Goal: Find contact information: Find contact information

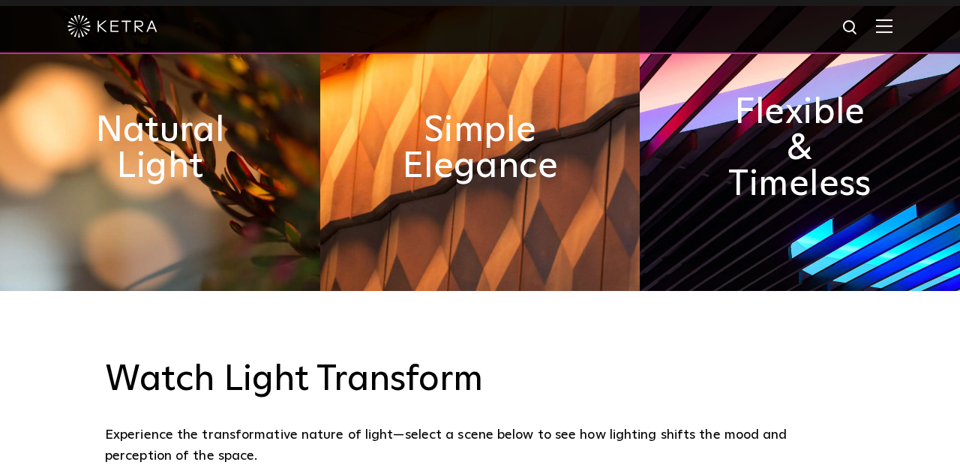
scroll to position [711, 0]
click at [155, 184] on h2 "Natural Light" at bounding box center [160, 148] width 160 height 72
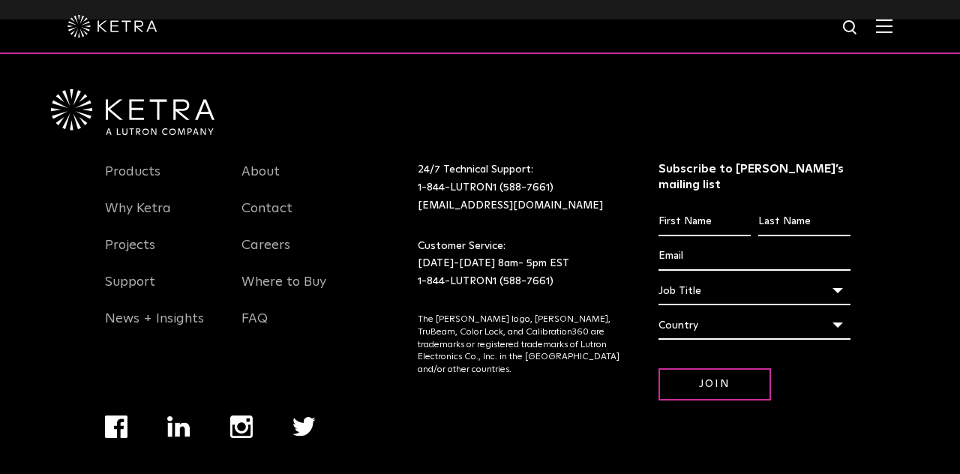
scroll to position [3125, 0]
click at [129, 197] on link "Products" at bounding box center [132, 180] width 55 height 34
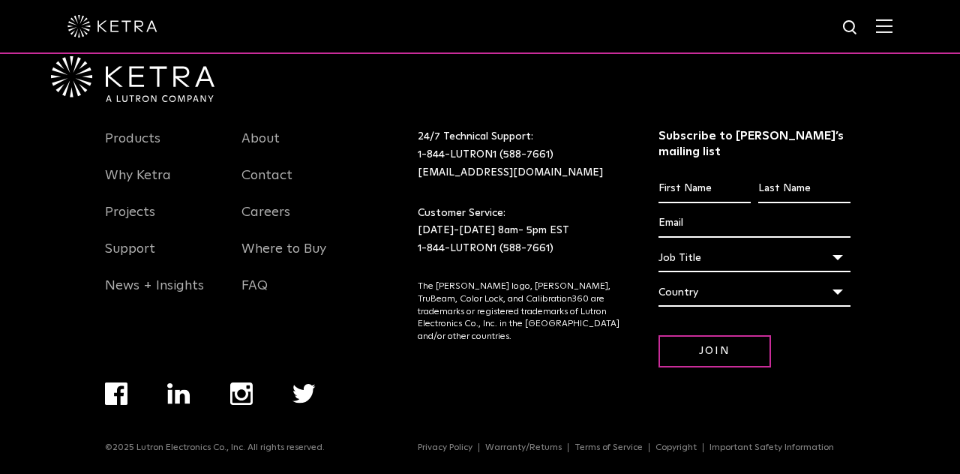
scroll to position [3197, 0]
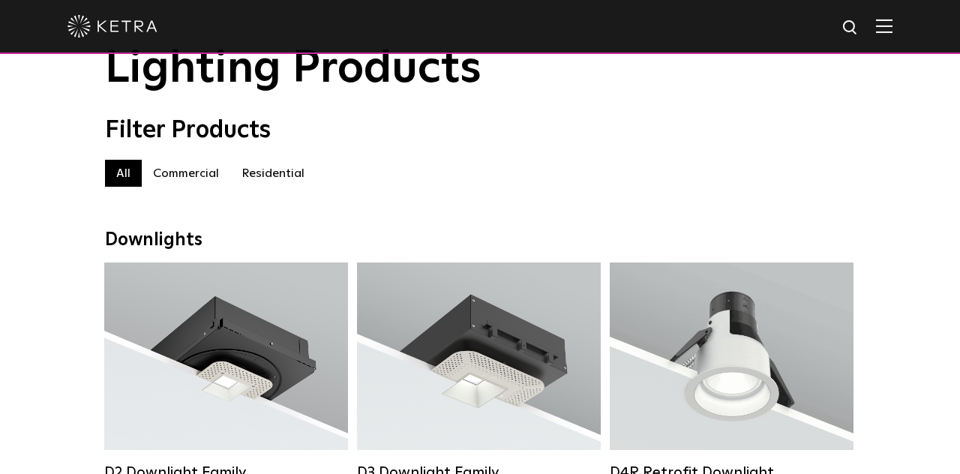
scroll to position [72, 0]
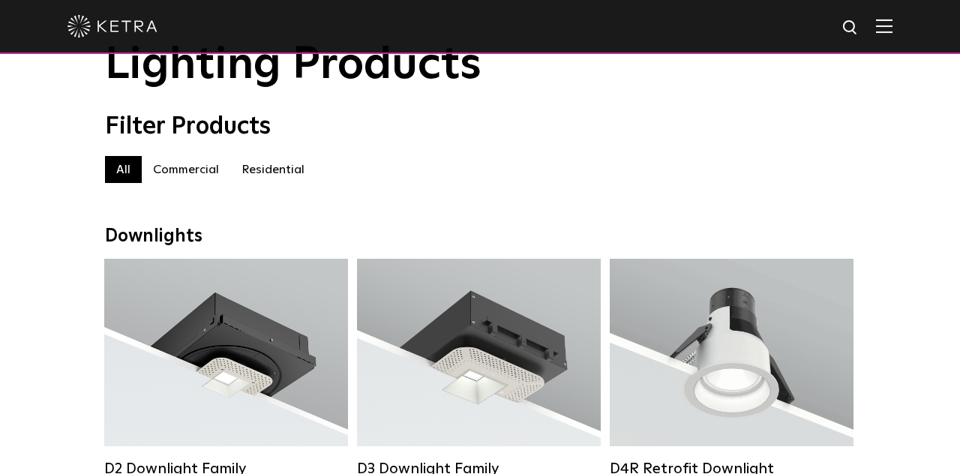
click at [261, 176] on label "Residential" at bounding box center [272, 169] width 85 height 27
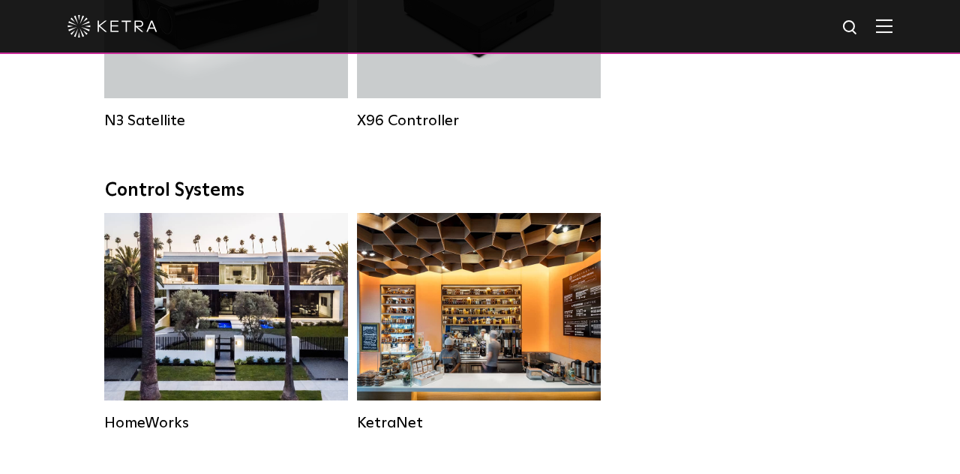
scroll to position [1869, 0]
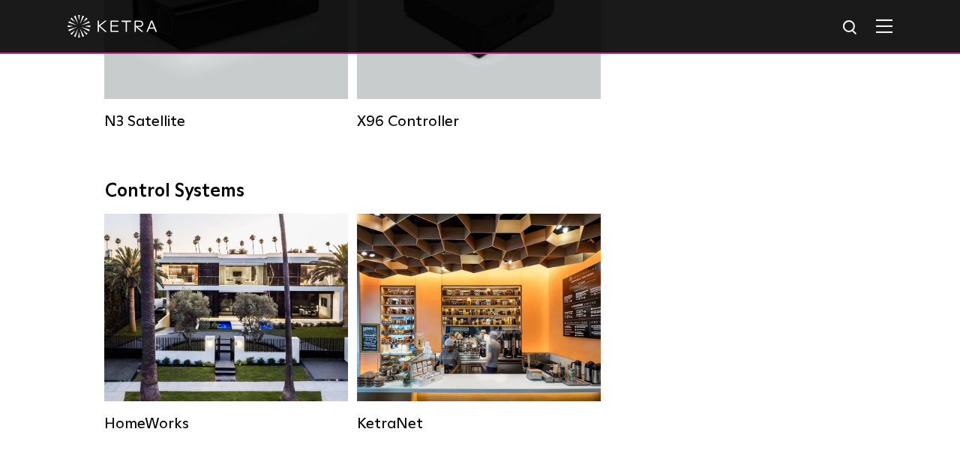
click at [141, 399] on div "Residential Solution" at bounding box center [226, 307] width 244 height 187
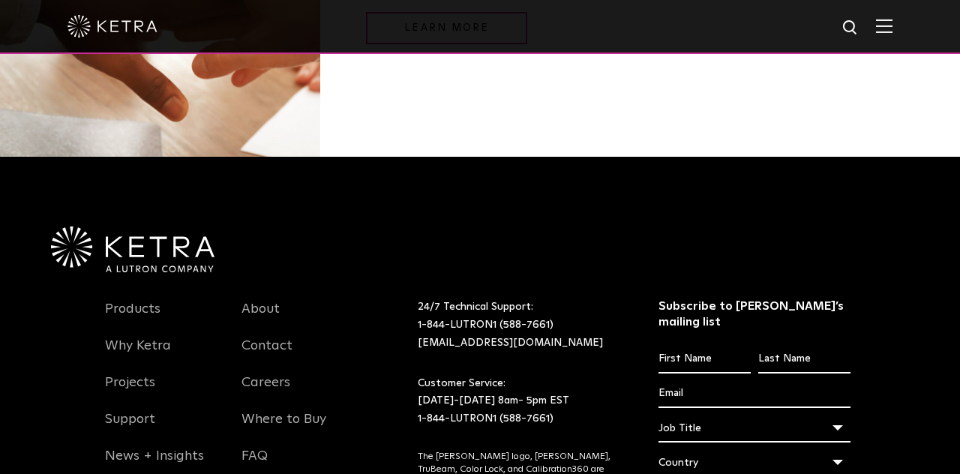
scroll to position [1877, 0]
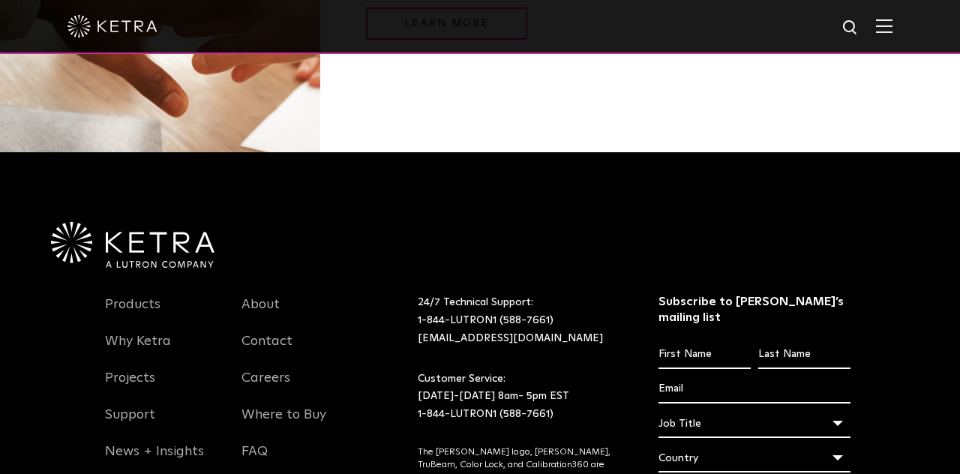
click at [253, 443] on link "FAQ" at bounding box center [254, 460] width 26 height 34
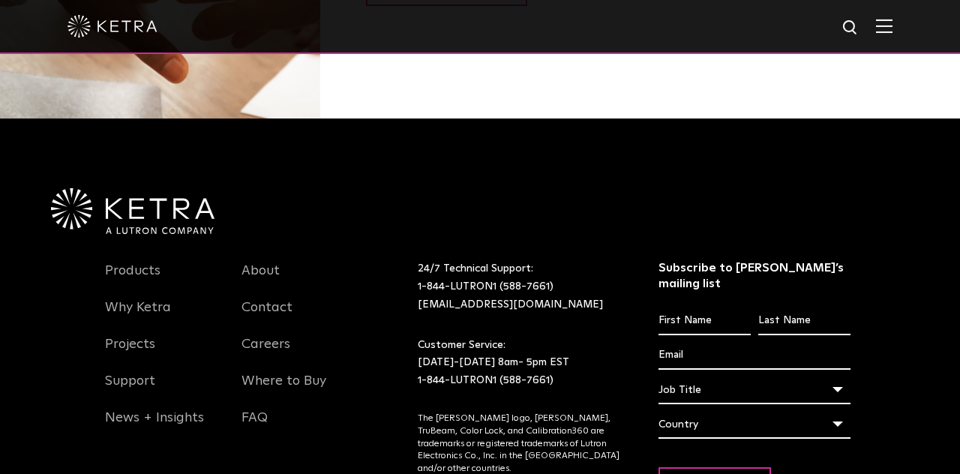
scroll to position [1943, 0]
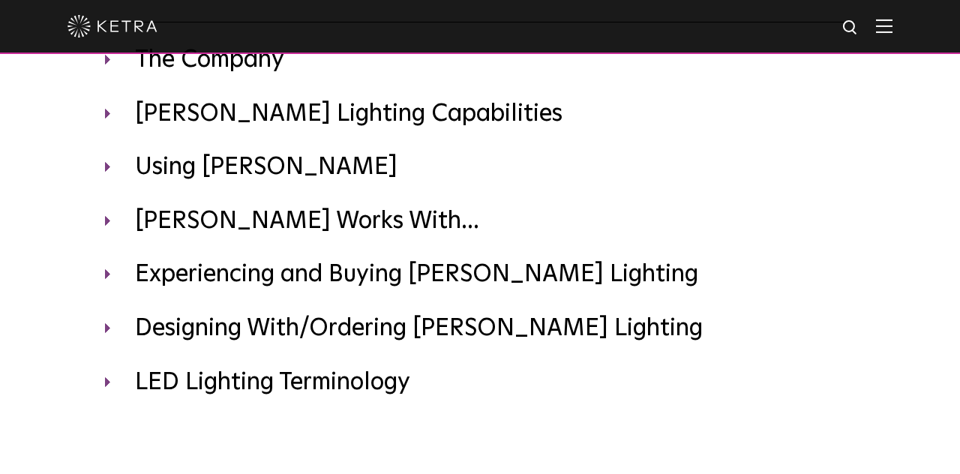
scroll to position [161, 0]
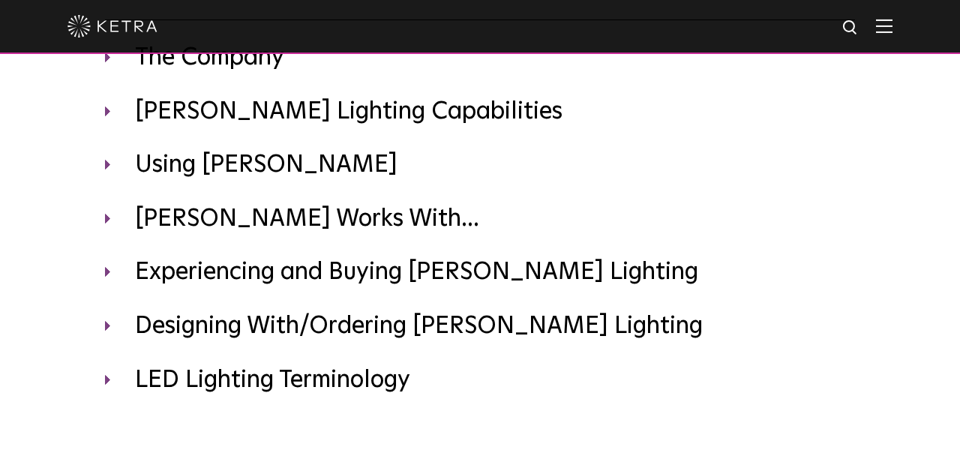
click at [106, 271] on h3 "Experiencing and Buying [PERSON_NAME] Lighting" at bounding box center [480, 272] width 750 height 31
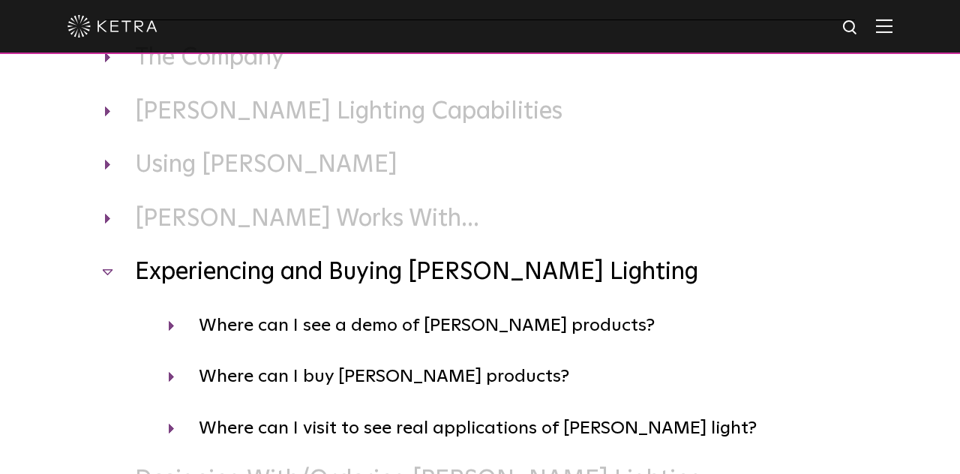
click at [169, 322] on h4 "Where can I see a demo of [PERSON_NAME] products?" at bounding box center [512, 325] width 686 height 28
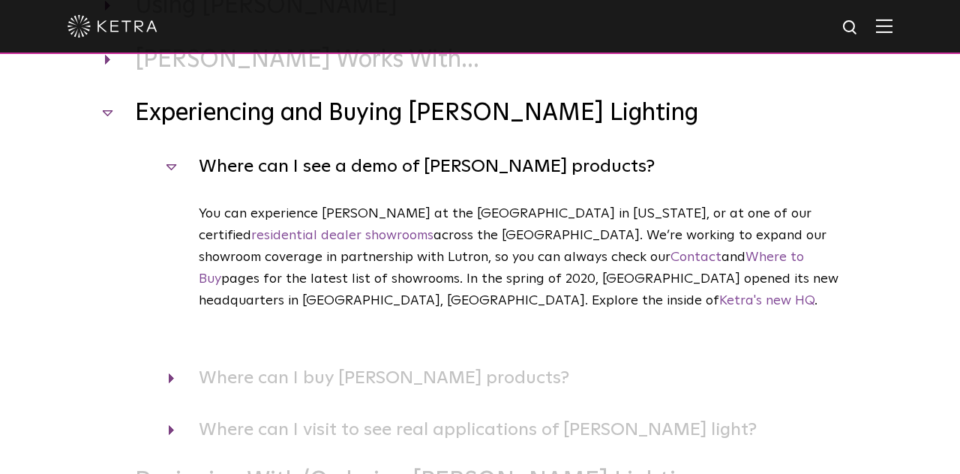
scroll to position [323, 0]
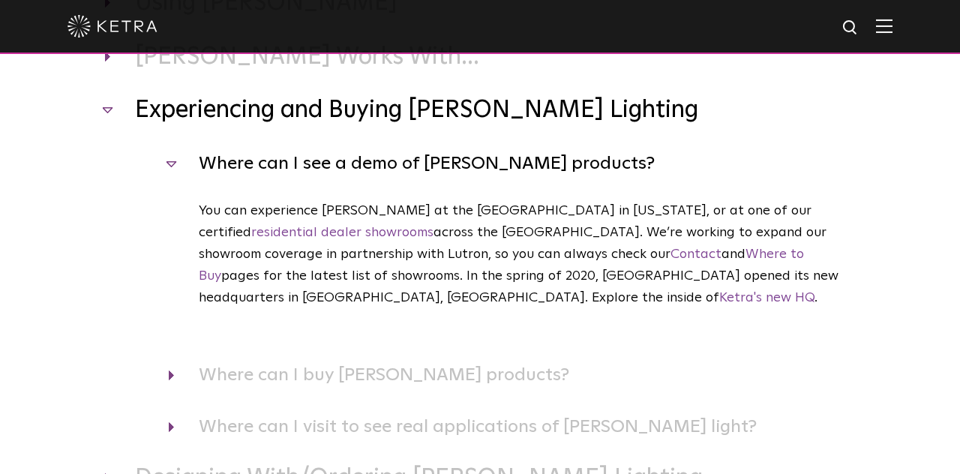
click at [171, 361] on h4 "Where can I buy [PERSON_NAME] products?" at bounding box center [512, 375] width 686 height 28
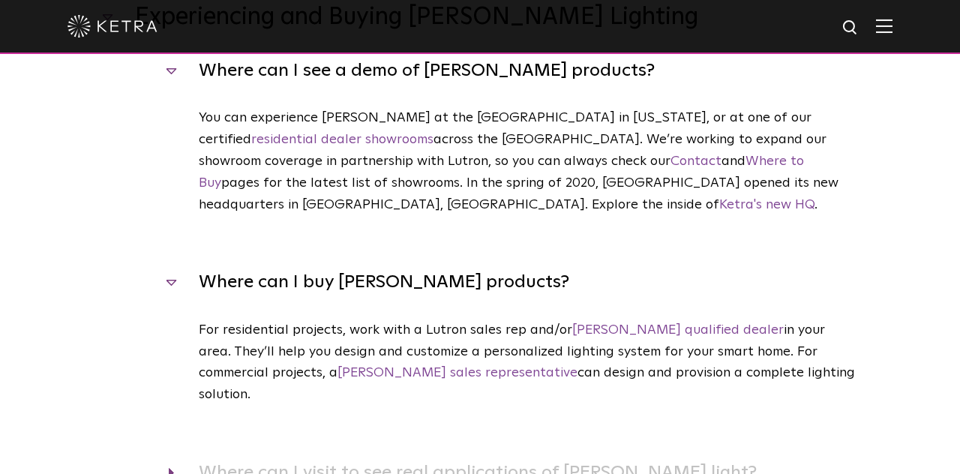
scroll to position [420, 0]
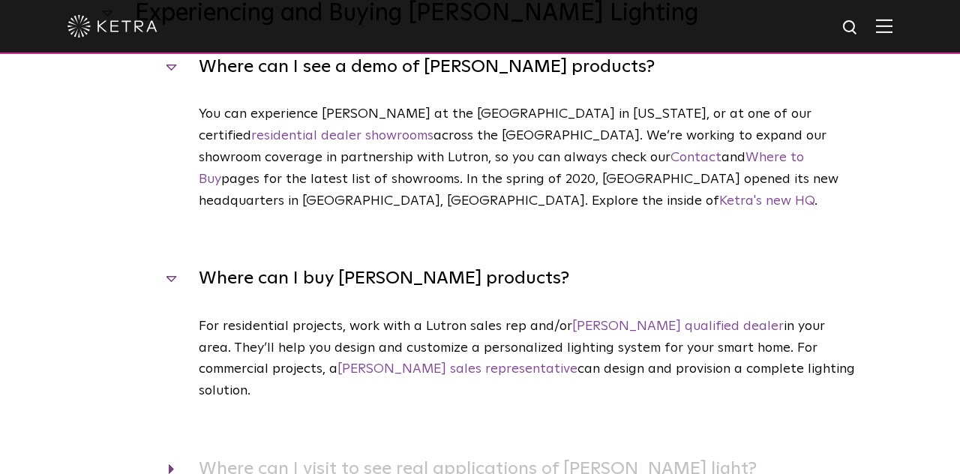
click at [160, 454] on div "Where can I visit to see real applications of [PERSON_NAME] light? These are a …" at bounding box center [480, 468] width 750 height 28
click at [169, 454] on h4 "Where can I visit to see real applications of [PERSON_NAME] light?" at bounding box center [512, 468] width 686 height 28
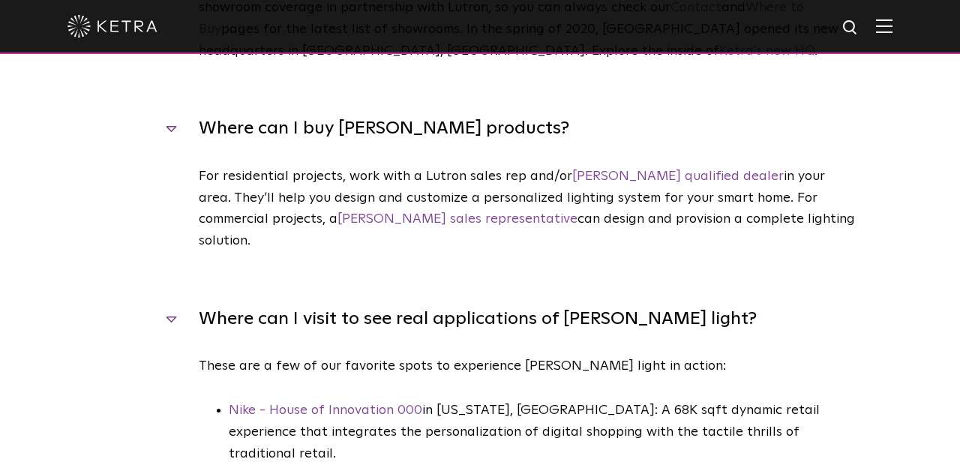
scroll to position [570, 0]
click at [617, 169] on link "[PERSON_NAME] qualified dealer" at bounding box center [677, 175] width 211 height 13
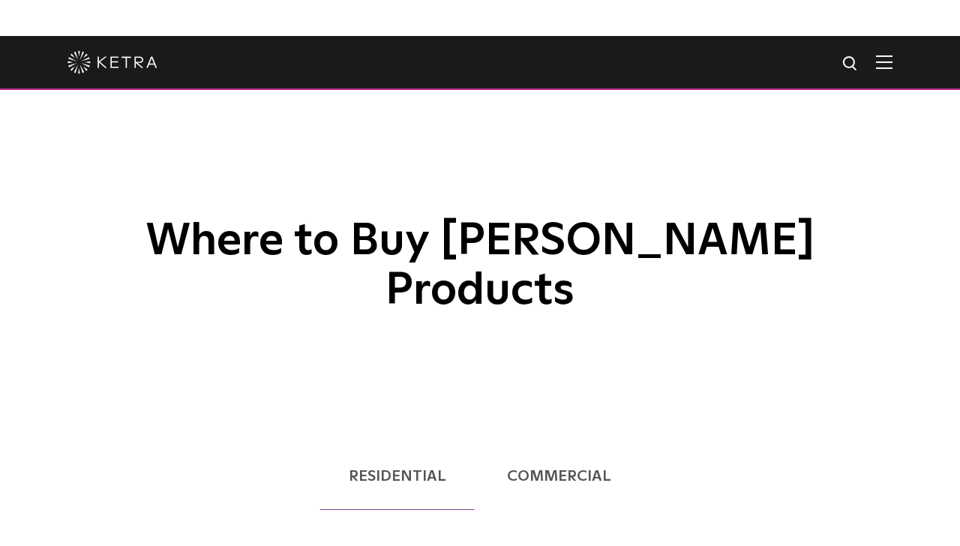
scroll to position [193, 0]
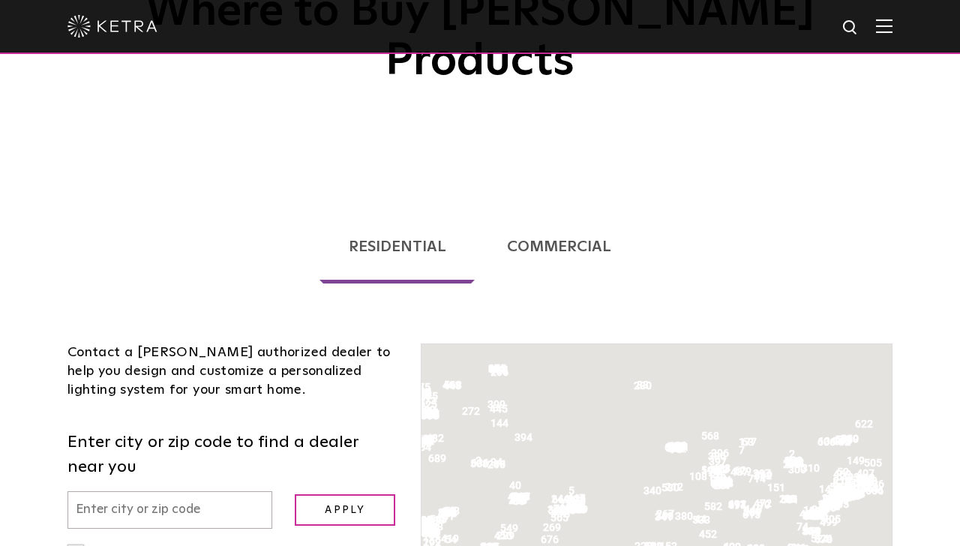
click at [95, 473] on input "text" at bounding box center [169, 510] width 205 height 38
click at [118, 473] on input "text" at bounding box center [169, 510] width 205 height 38
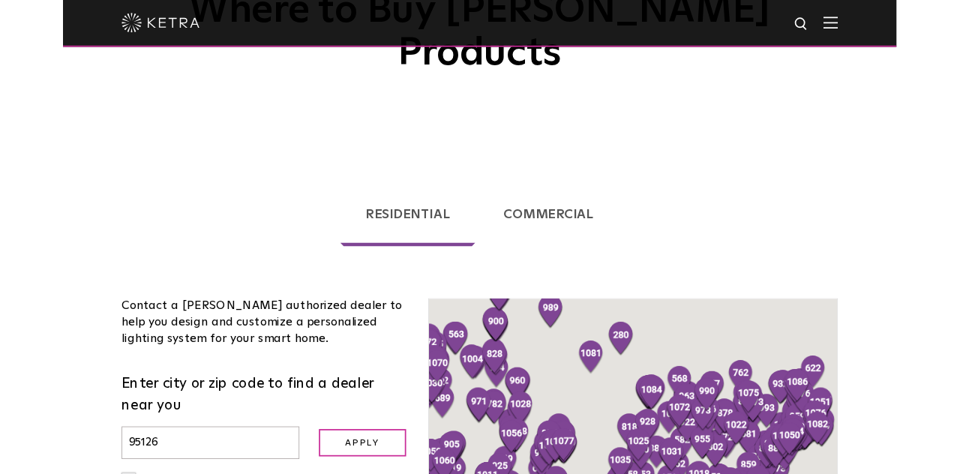
scroll to position [378, 0]
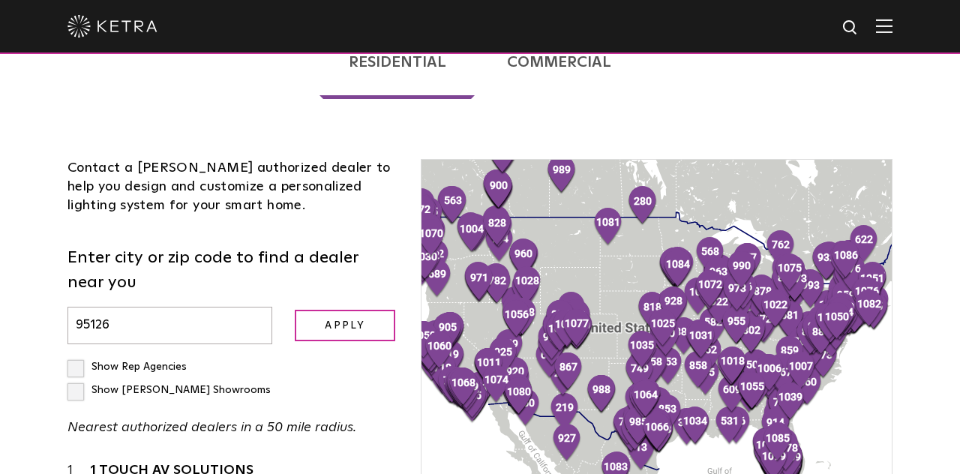
type input "95126"
click at [346, 310] on input "Apply" at bounding box center [345, 326] width 100 height 32
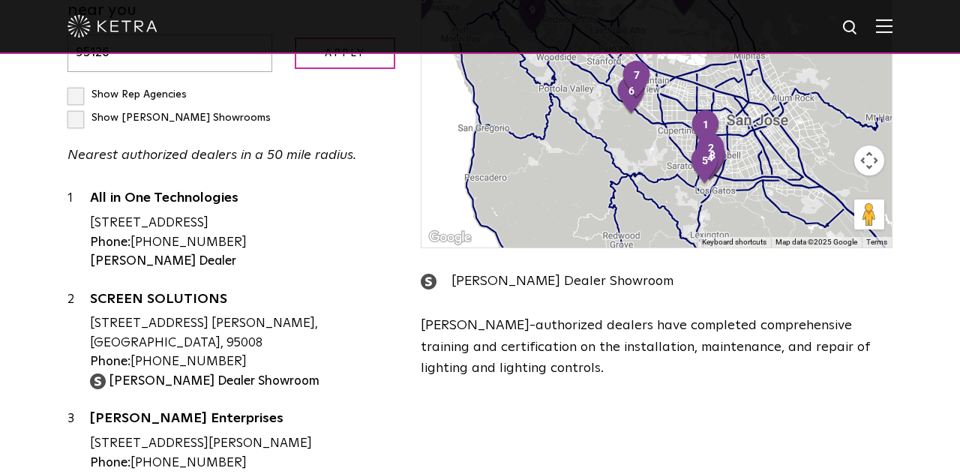
scroll to position [637, 0]
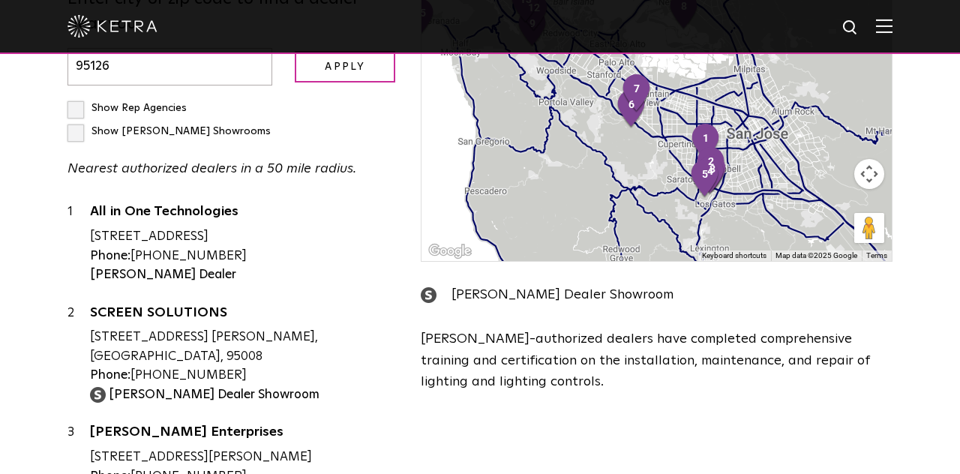
click at [154, 328] on div "[STREET_ADDRESS] [PERSON_NAME], [GEOGRAPHIC_DATA], 95008" at bounding box center [244, 347] width 308 height 38
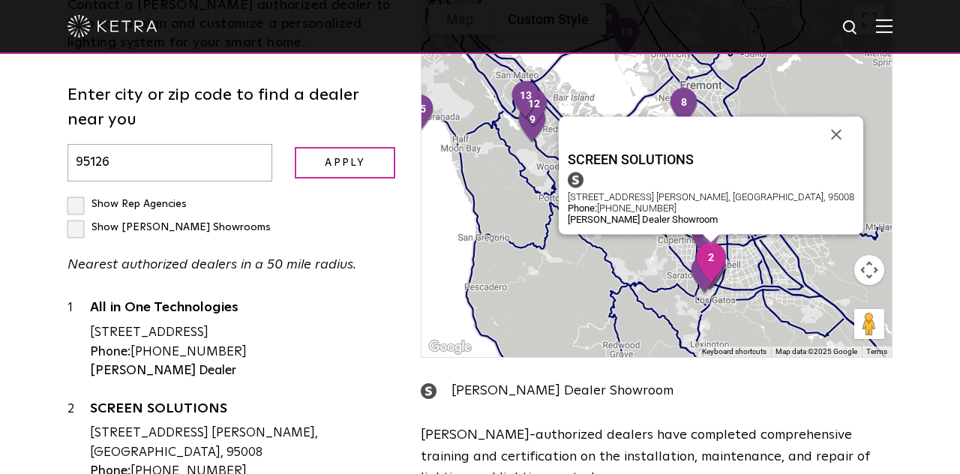
scroll to position [535, 0]
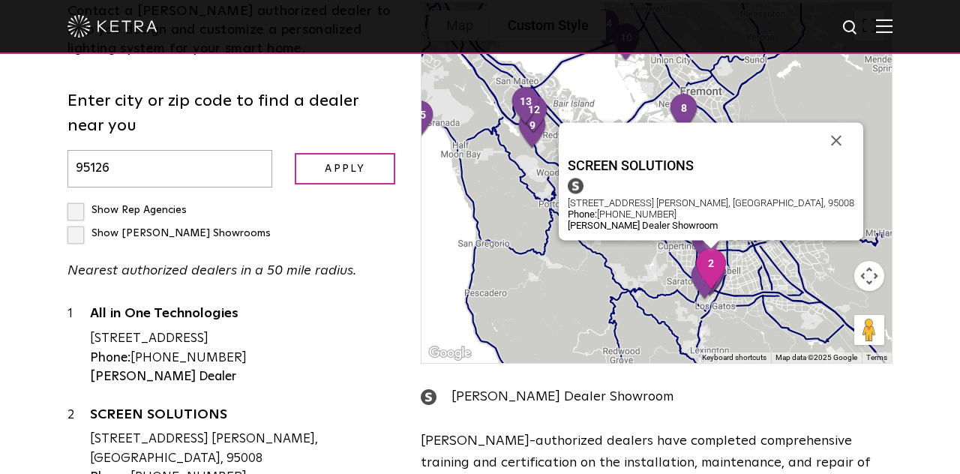
click at [651, 169] on img "7" at bounding box center [636, 195] width 43 height 52
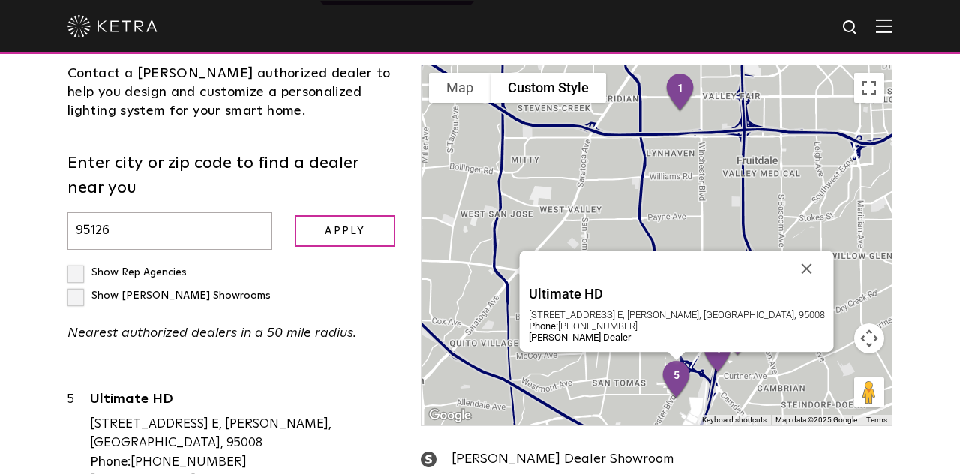
scroll to position [400, 0]
click at [759, 221] on div "Ultimate HD [STREET_ADDRESS] E, [PERSON_NAME], [GEOGRAPHIC_DATA], 95008 Phone: …" at bounding box center [656, 245] width 470 height 360
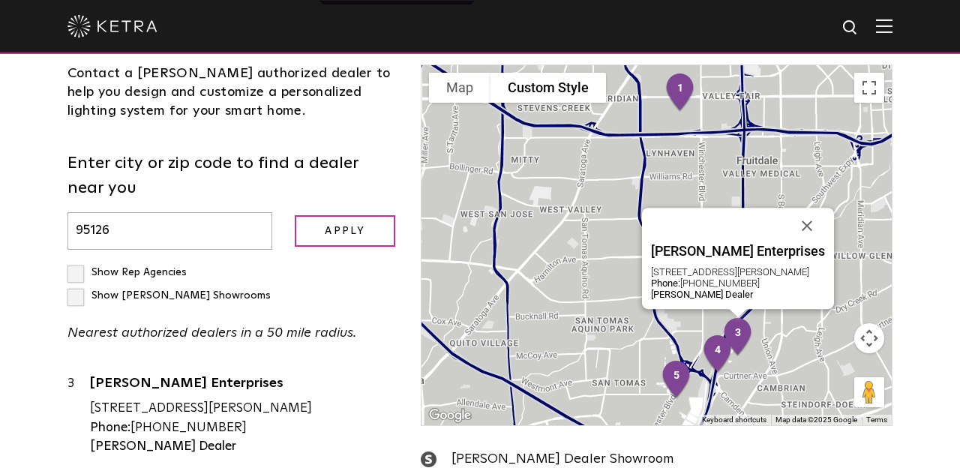
scroll to position [199, 0]
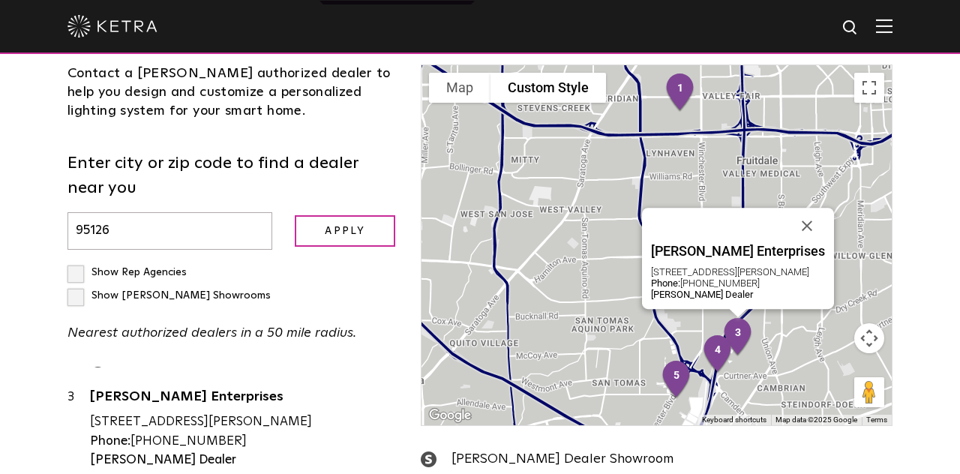
click at [822, 208] on button "Close" at bounding box center [807, 226] width 36 height 36
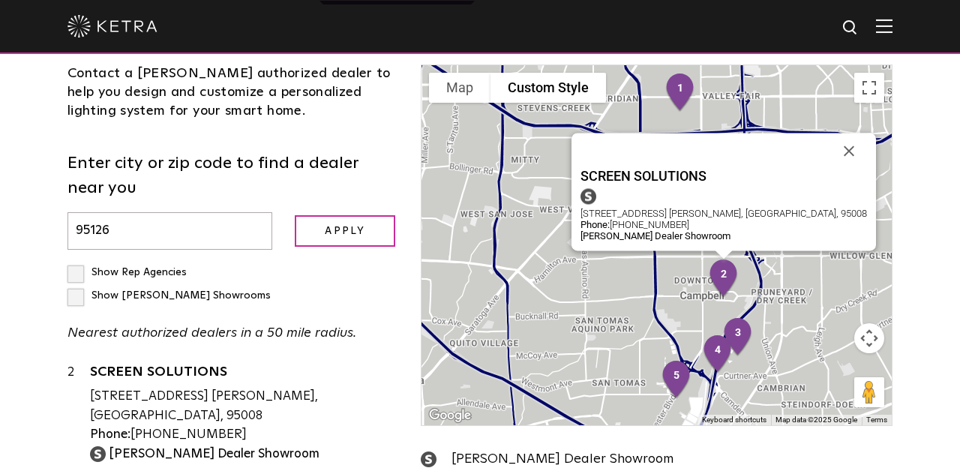
scroll to position [100, 0]
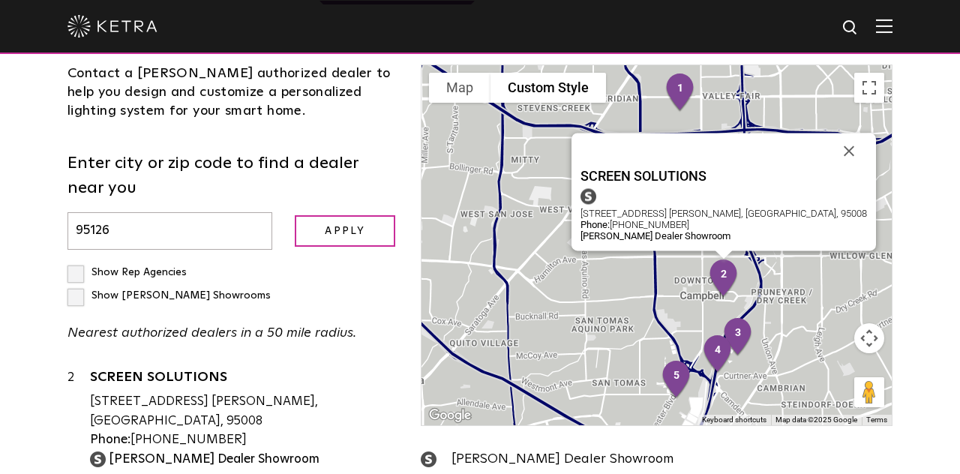
click at [933, 162] on div "Loading... Residential Commercial Contact a [PERSON_NAME] authorized dealer to …" at bounding box center [480, 312] width 960 height 814
